Goal: Information Seeking & Learning: Check status

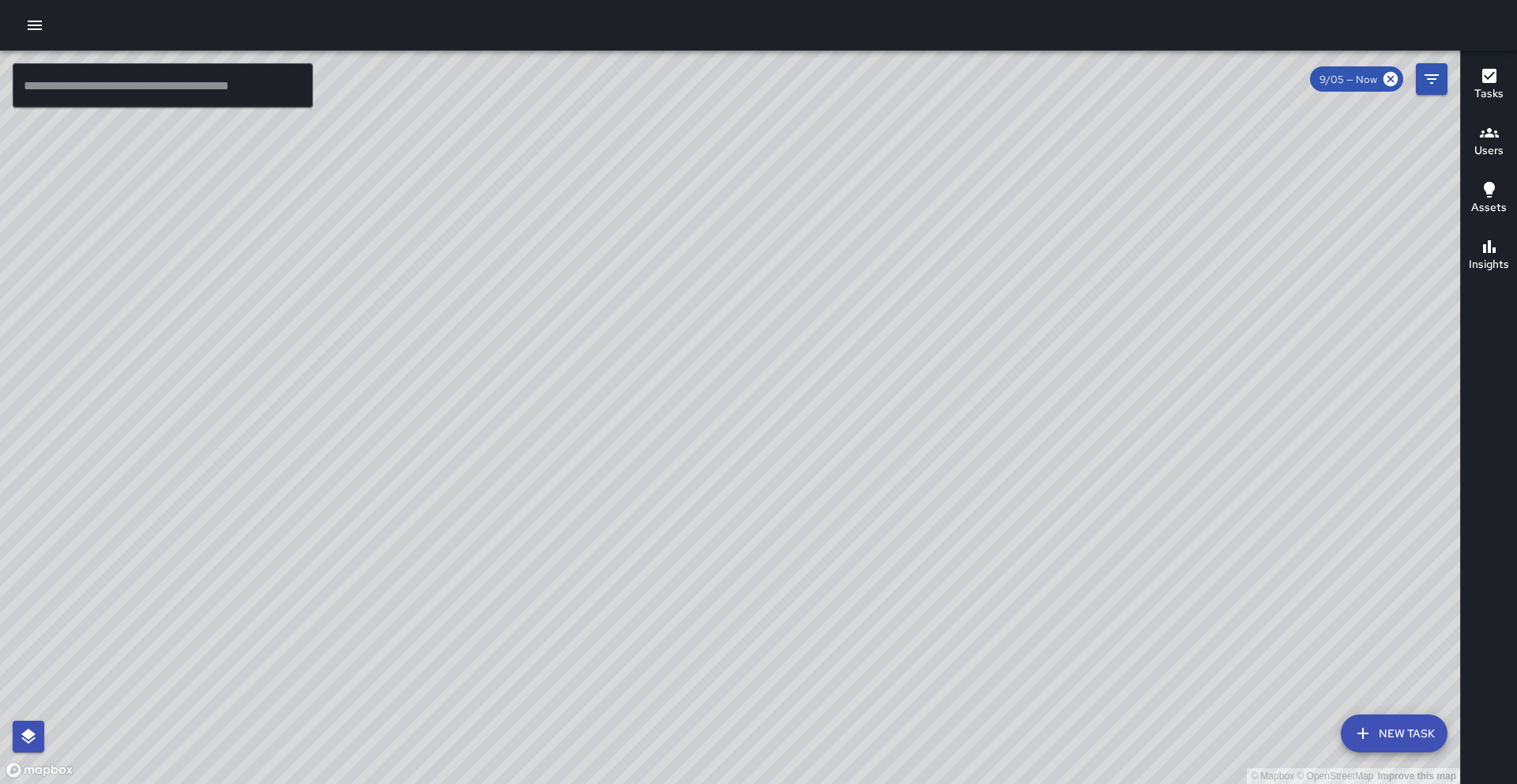
click at [1476, 142] on h6 "Users" at bounding box center [1489, 151] width 29 height 17
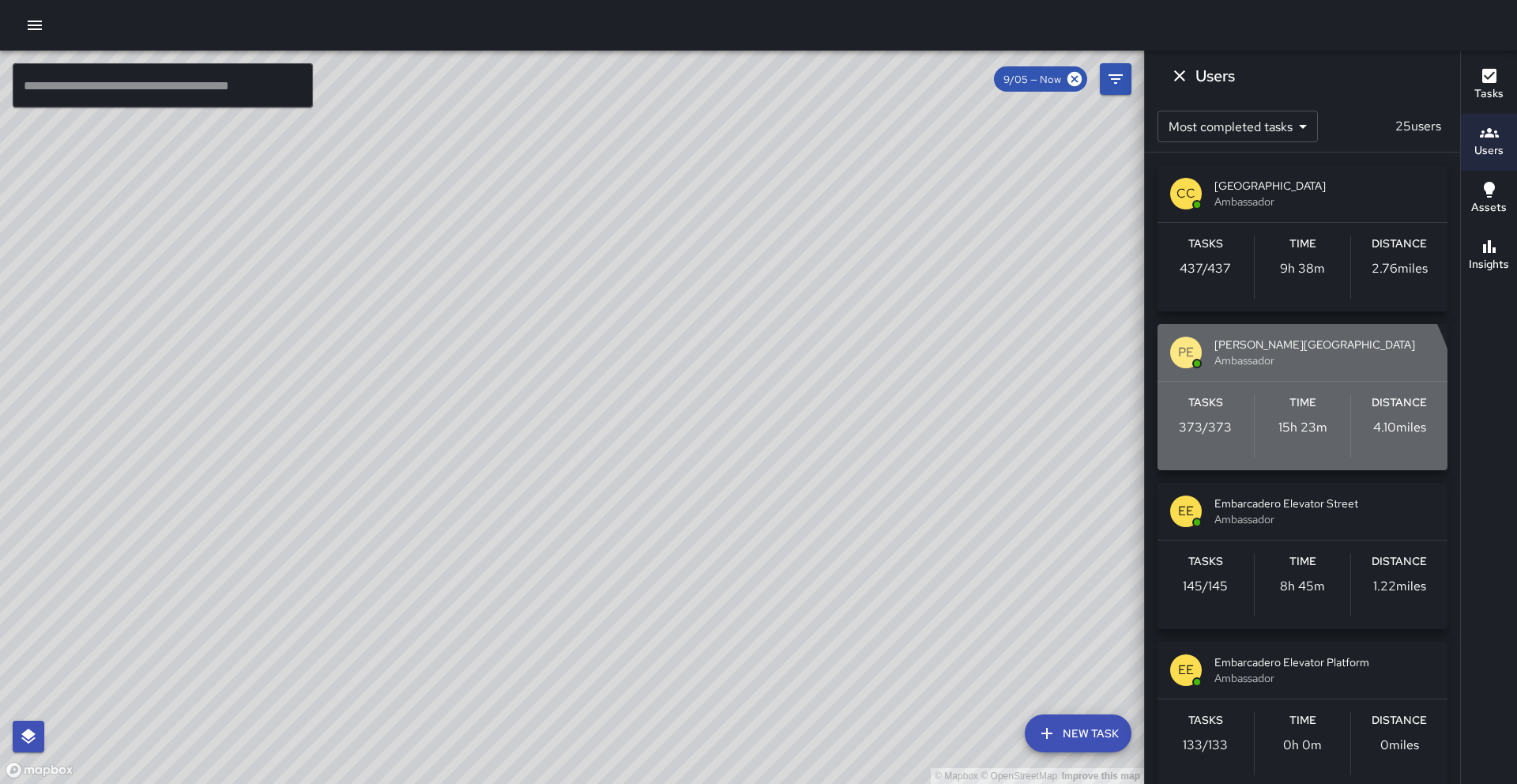
click at [1212, 432] on p "373 / 373" at bounding box center [1205, 428] width 53 height 19
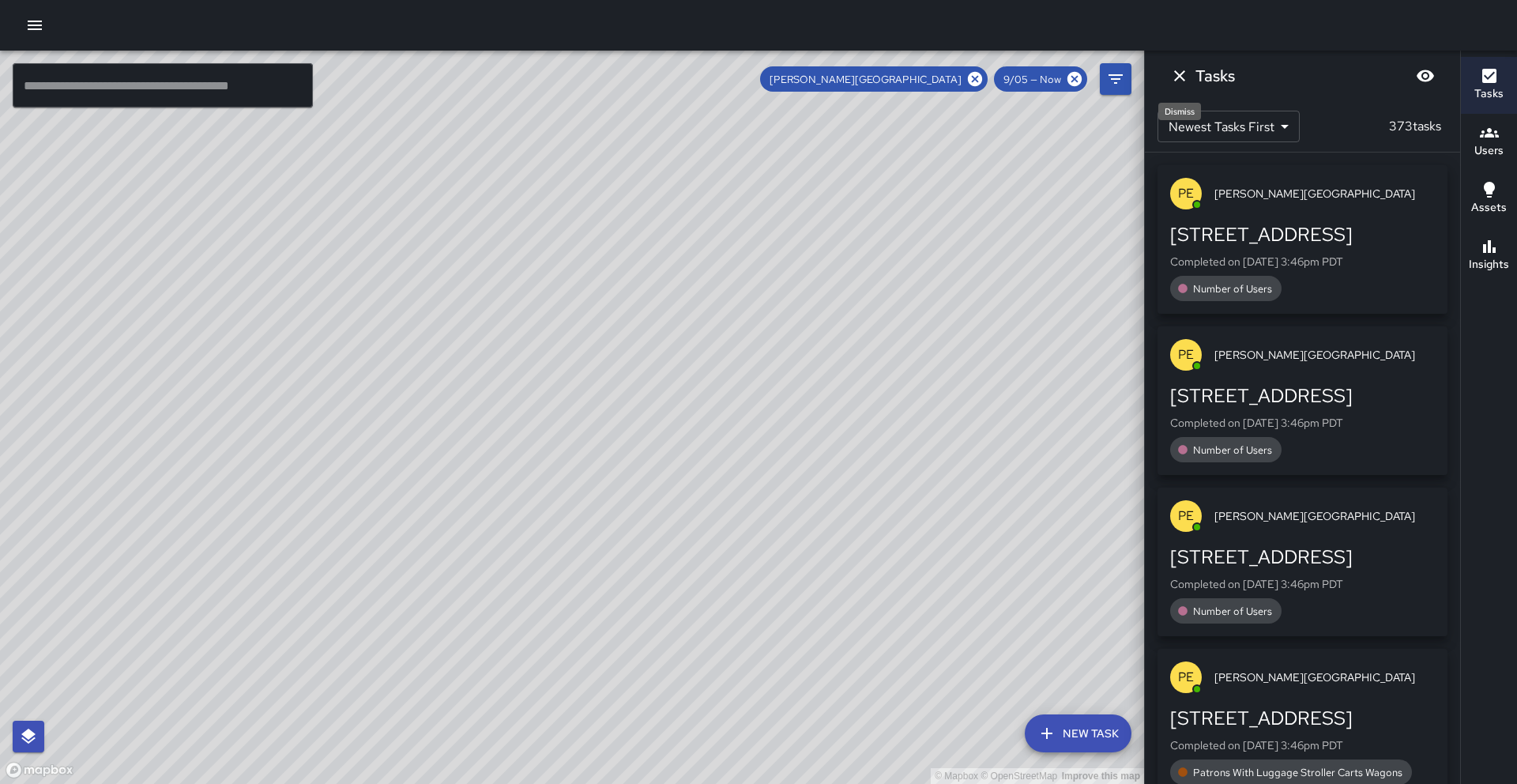
click at [1187, 82] on icon "Dismiss" at bounding box center [1180, 76] width 19 height 19
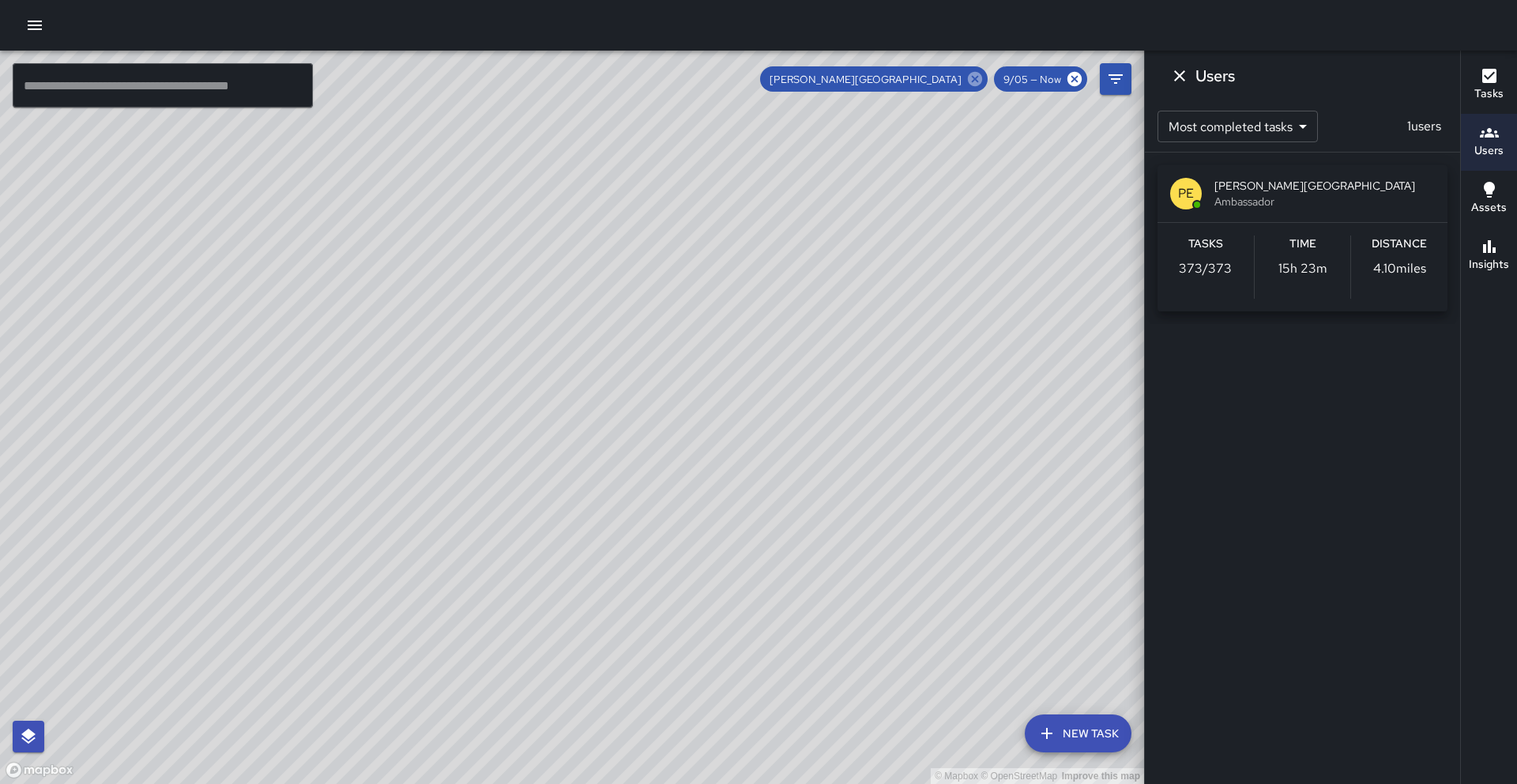
click at [979, 82] on icon at bounding box center [975, 79] width 17 height 17
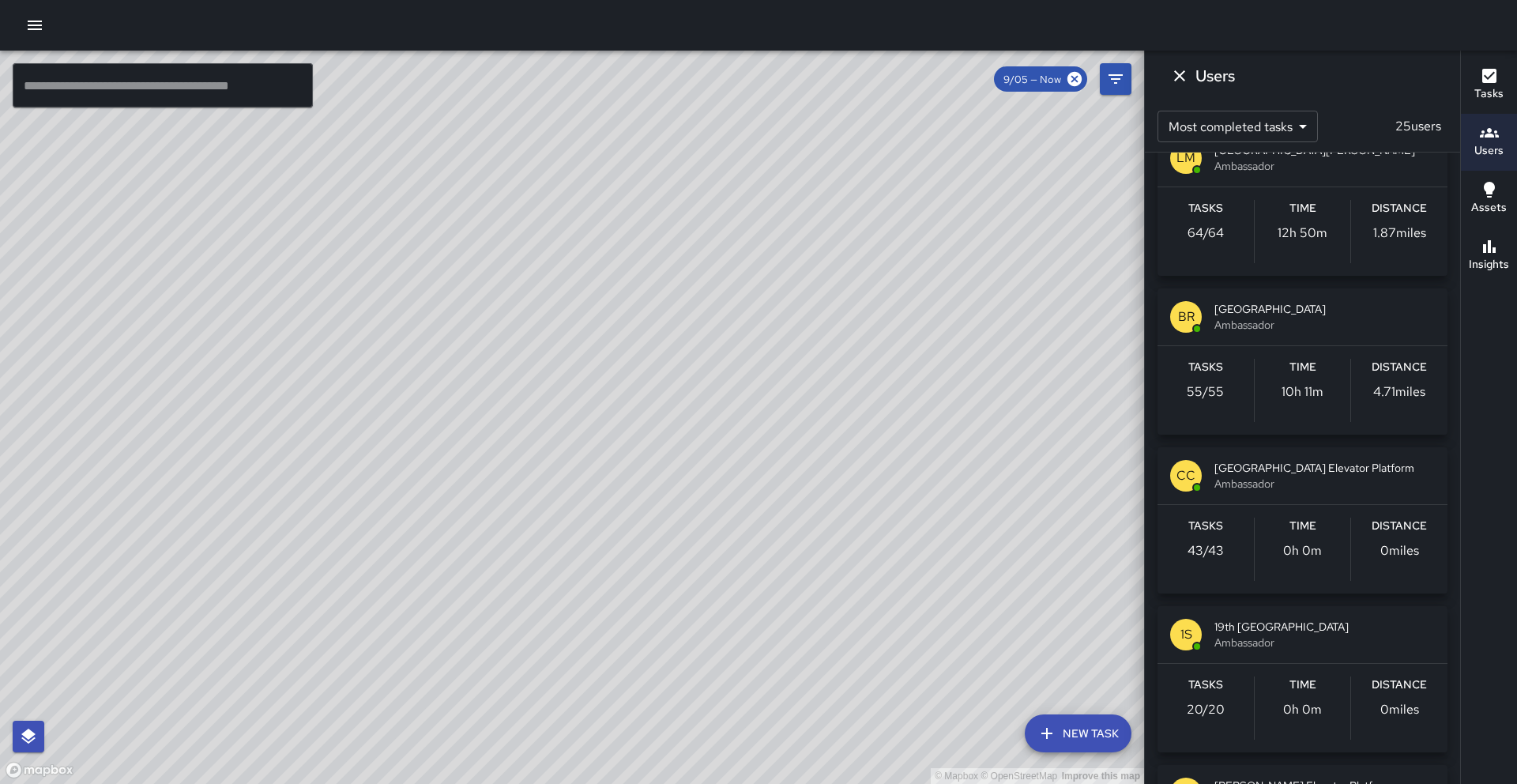
scroll to position [1307, 0]
click at [1299, 473] on span "[GEOGRAPHIC_DATA] Elevator Platform" at bounding box center [1324, 467] width 220 height 16
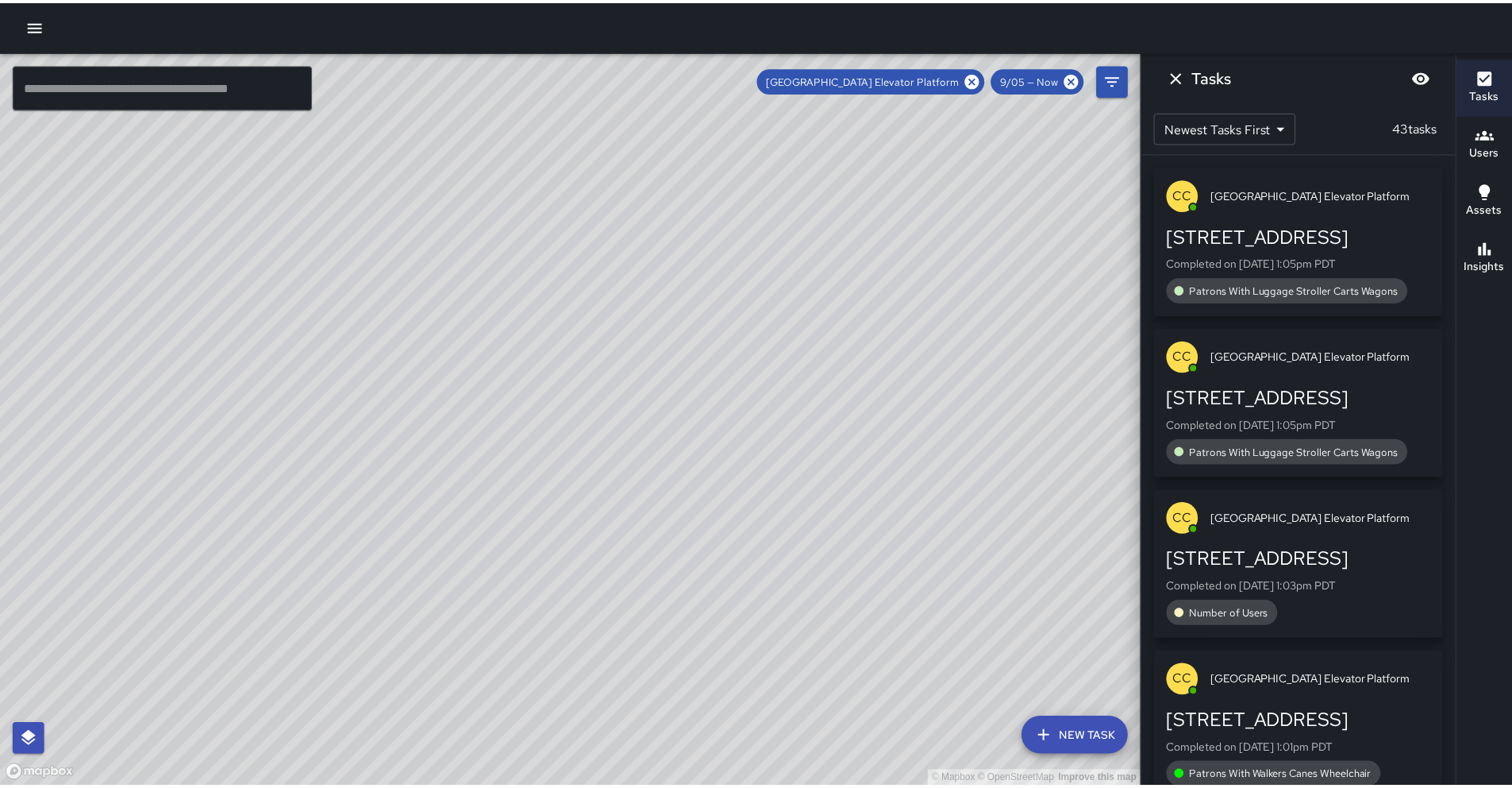
scroll to position [0, 0]
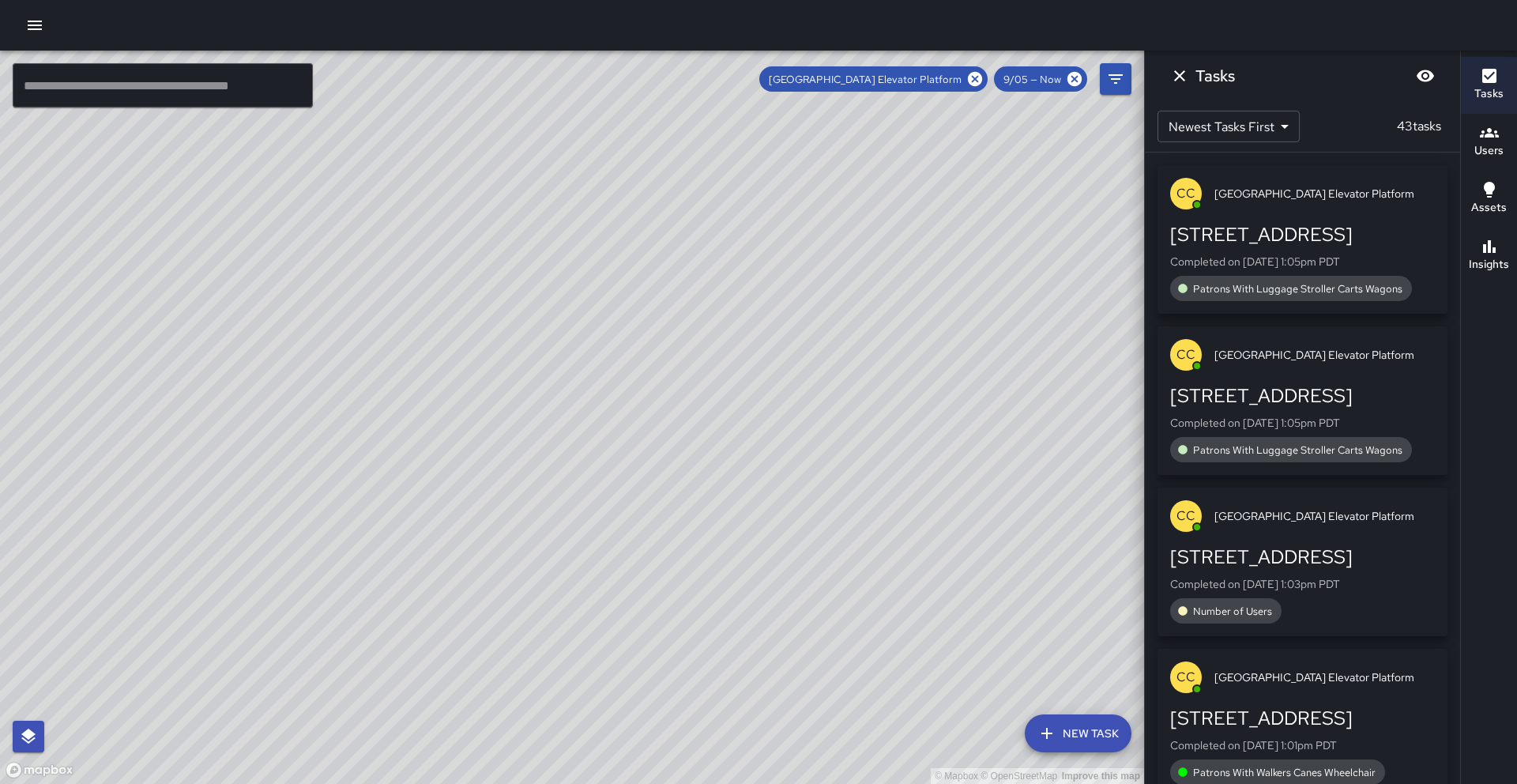
click at [43, 30] on icon "button" at bounding box center [35, 25] width 19 height 19
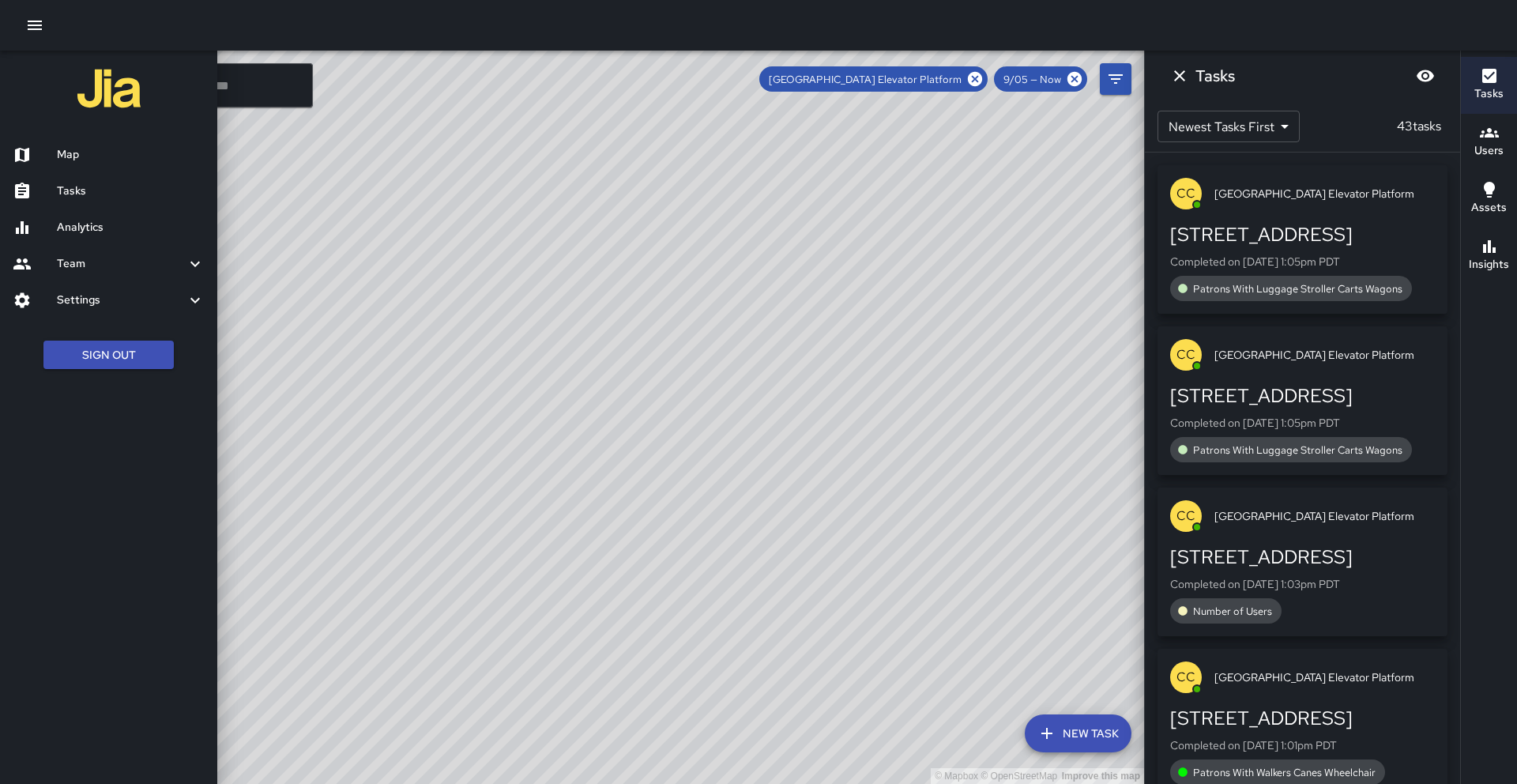
click at [92, 228] on h6 "Analytics" at bounding box center [131, 227] width 147 height 17
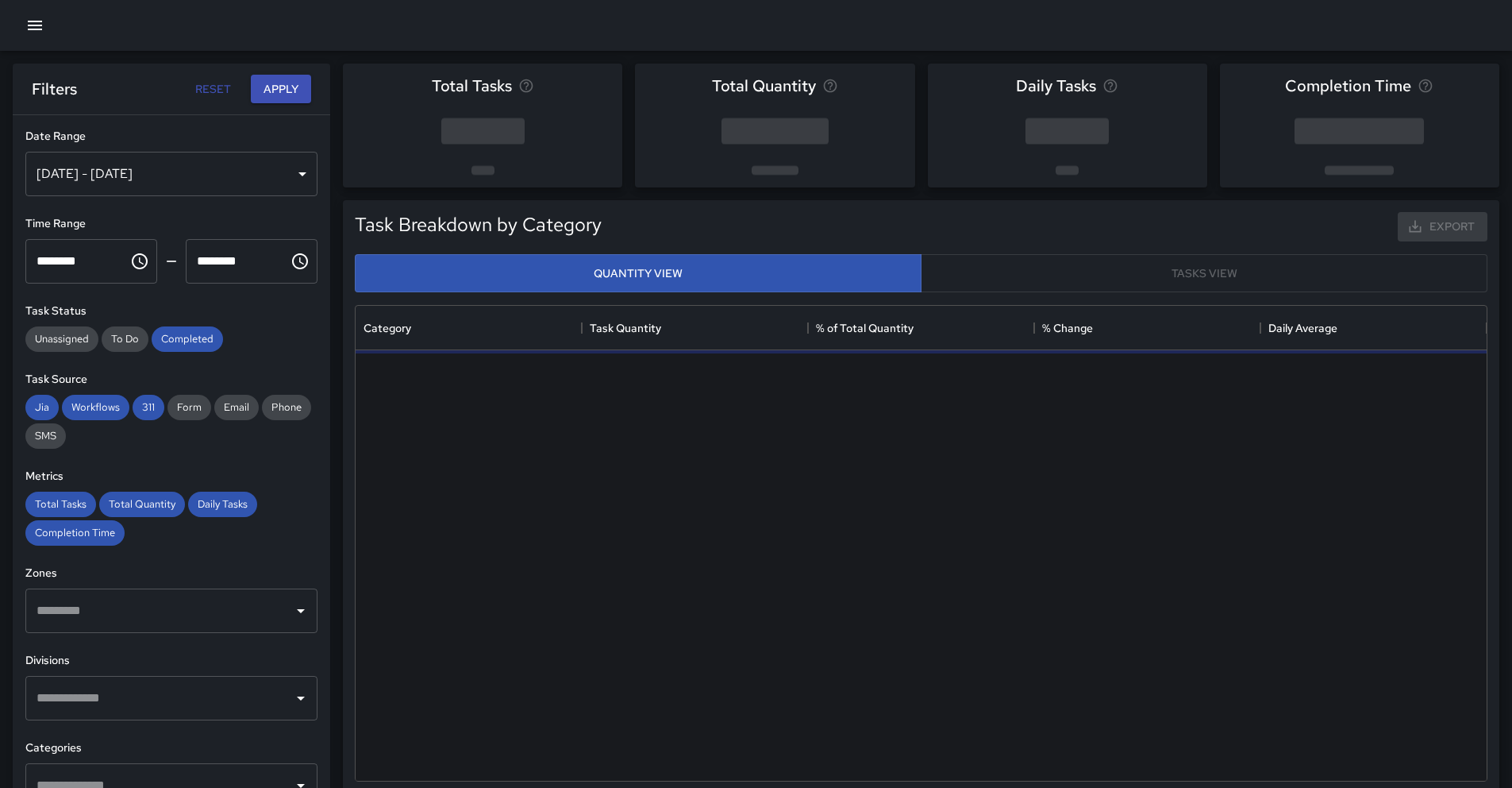
scroll to position [463, 1119]
click at [137, 182] on div "[DATE] - [DATE]" at bounding box center [171, 173] width 292 height 44
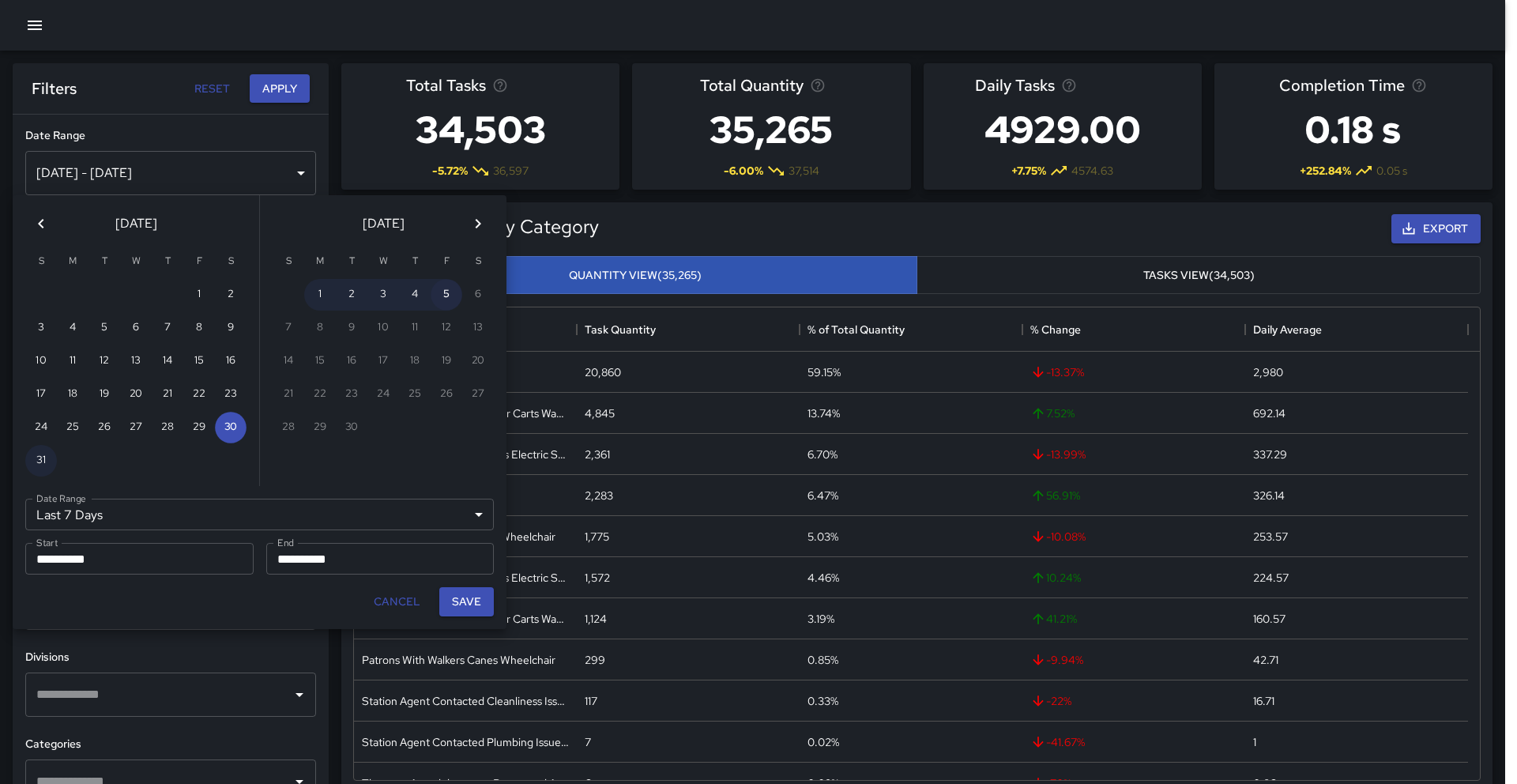
click at [444, 293] on button "5" at bounding box center [446, 295] width 31 height 31
type input "******"
type input "**********"
click at [441, 295] on button "5" at bounding box center [446, 295] width 31 height 31
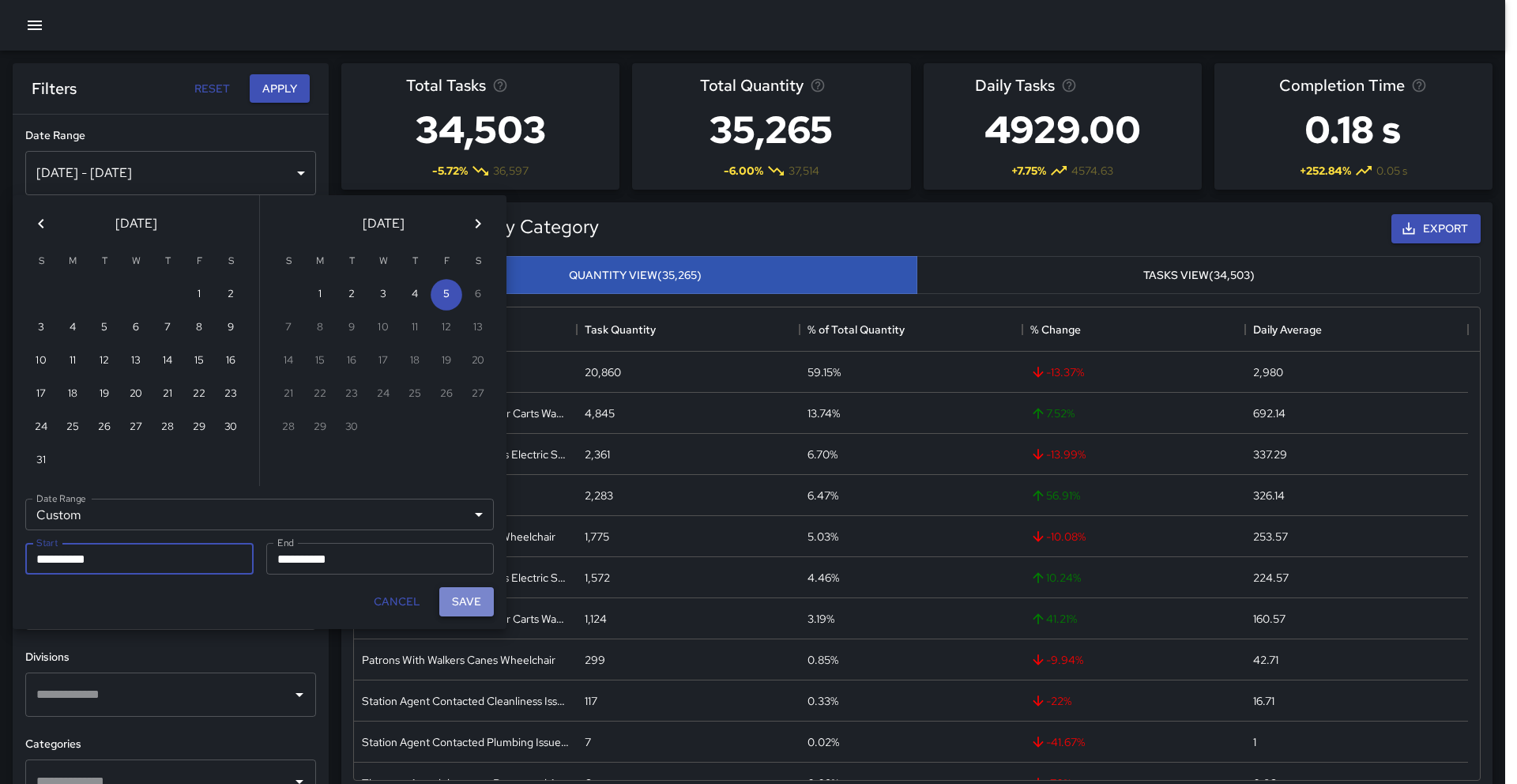
click at [459, 598] on button "Save" at bounding box center [466, 602] width 55 height 29
type input "**********"
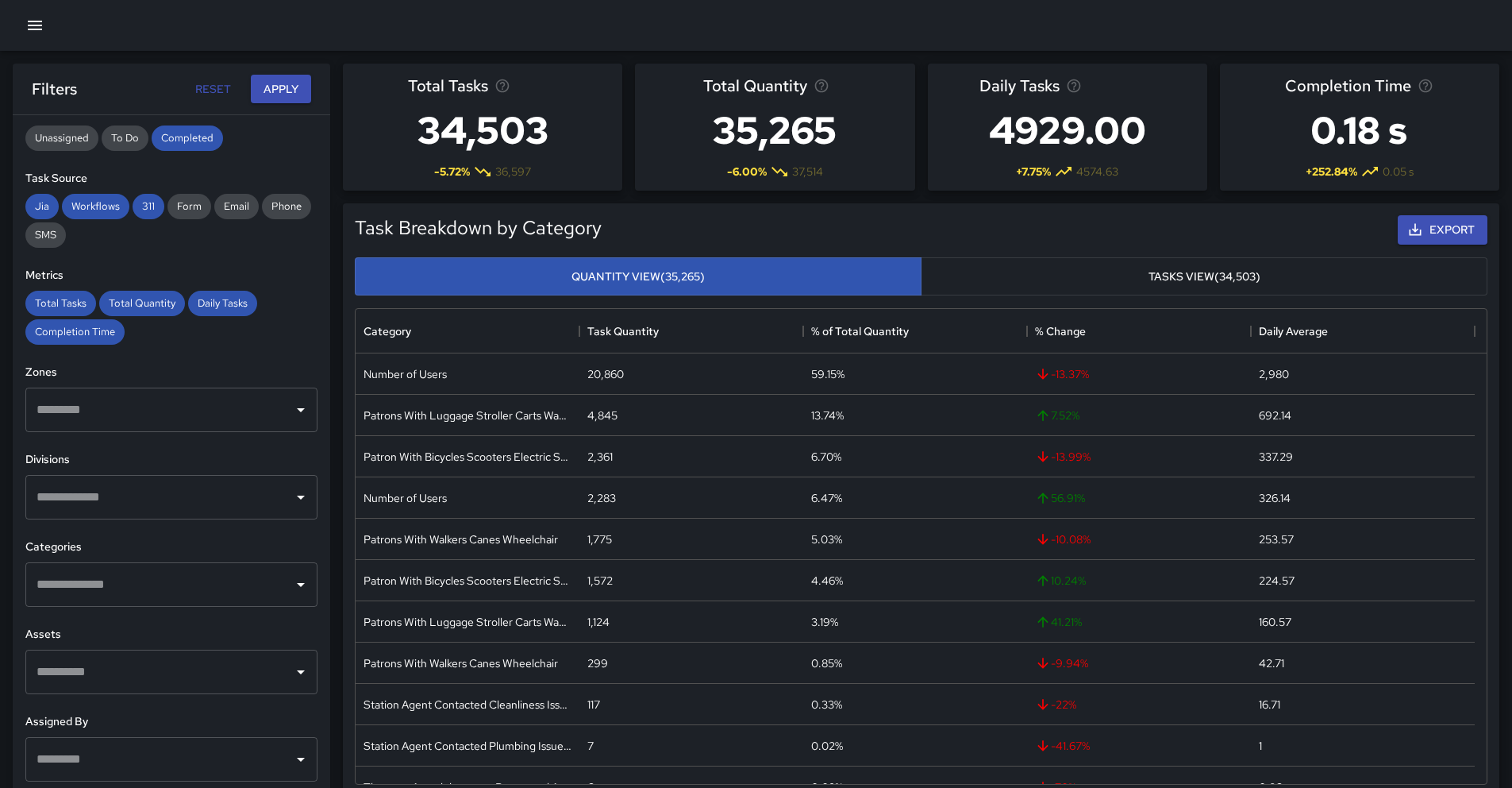
scroll to position [215, 0]
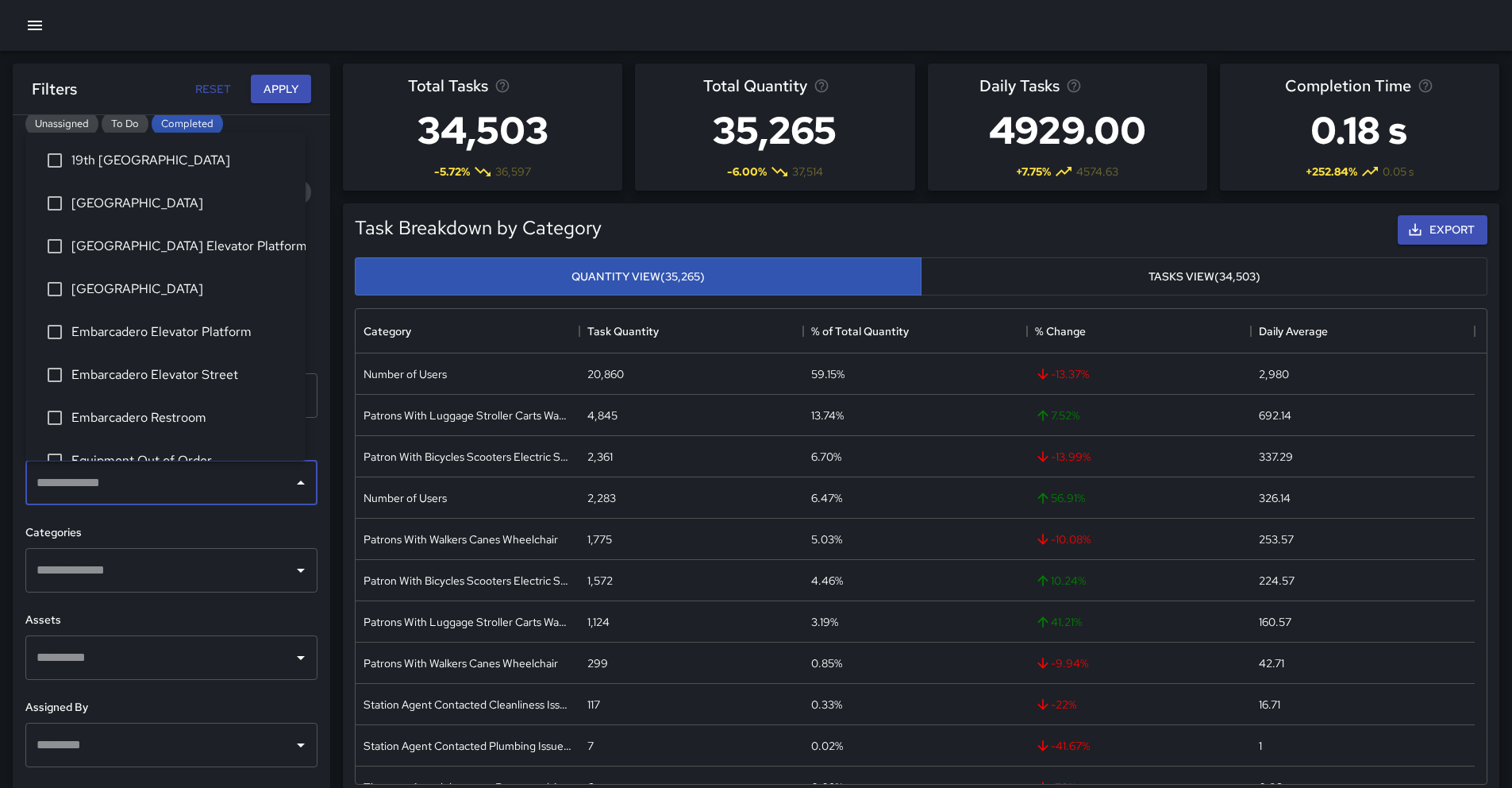
click at [234, 496] on input "text" at bounding box center [159, 482] width 254 height 31
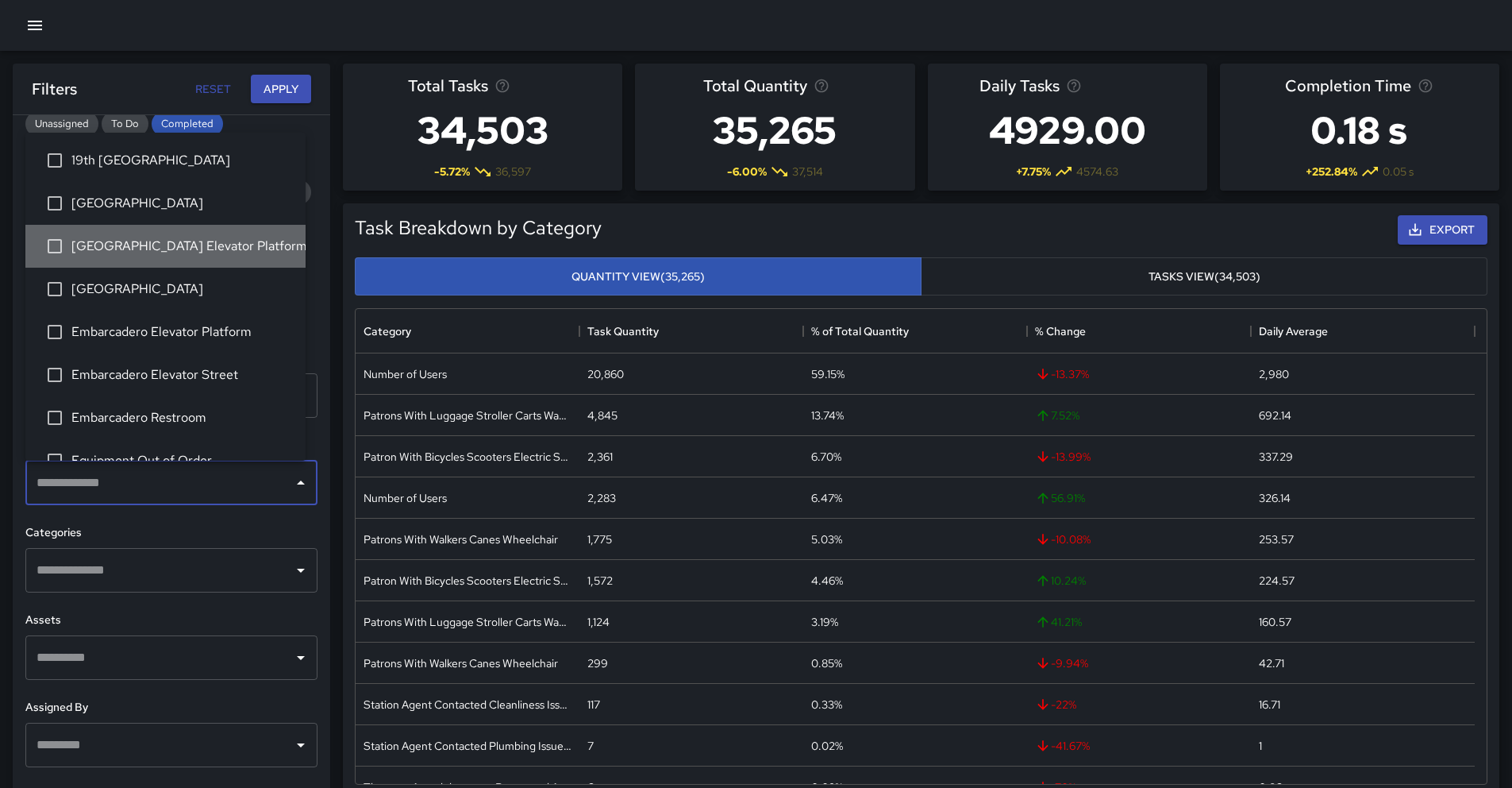
click at [186, 248] on span "[GEOGRAPHIC_DATA] Elevator Platform" at bounding box center [182, 246] width 221 height 19
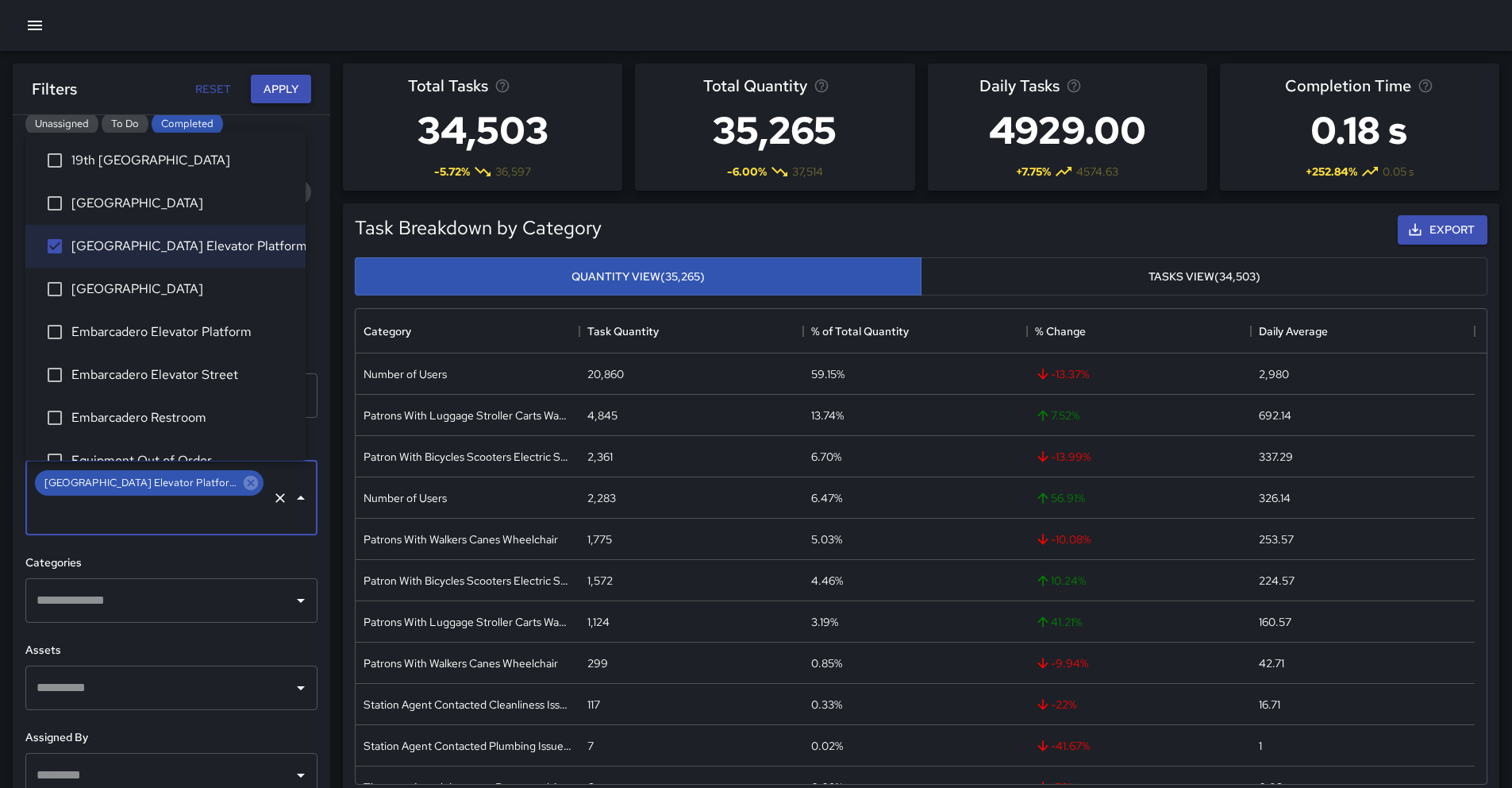
click at [265, 80] on button "Apply" at bounding box center [281, 90] width 60 height 30
